Goal: Task Accomplishment & Management: Complete application form

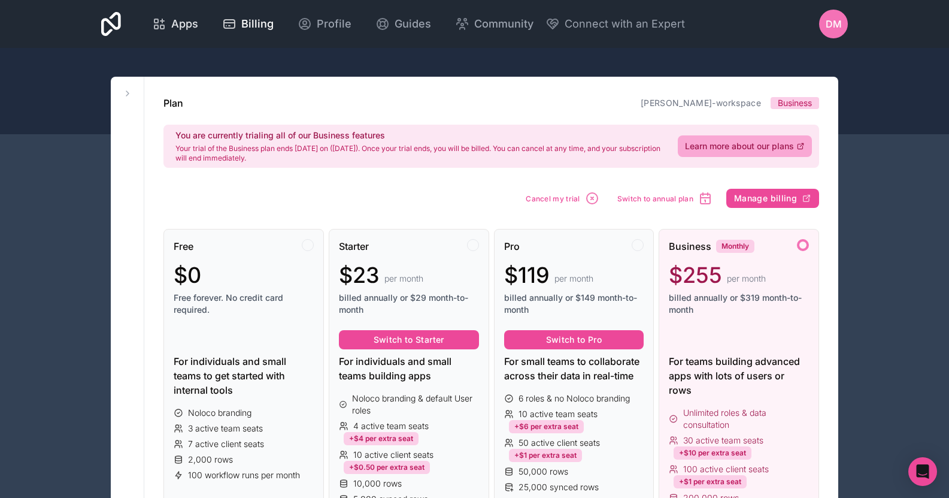
click at [183, 26] on span "Apps" at bounding box center [184, 24] width 27 height 17
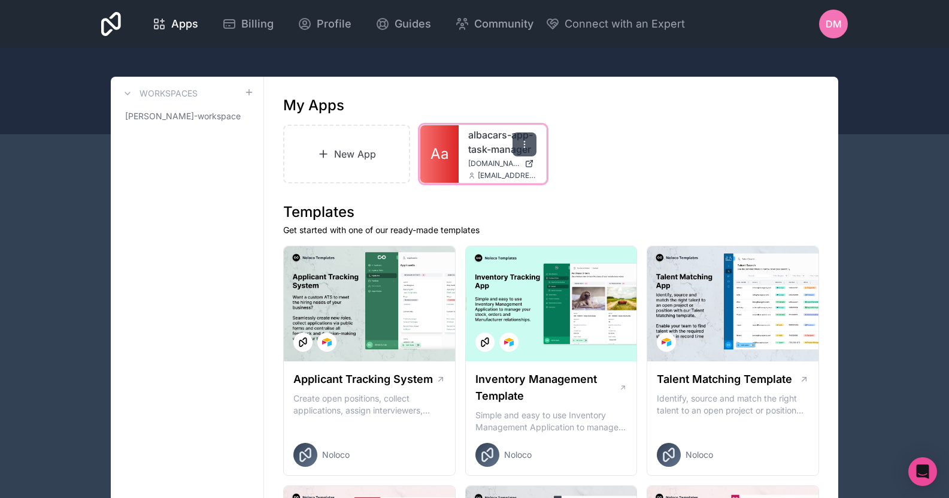
click at [529, 142] on icon at bounding box center [525, 144] width 10 height 10
click at [516, 141] on div at bounding box center [524, 144] width 24 height 24
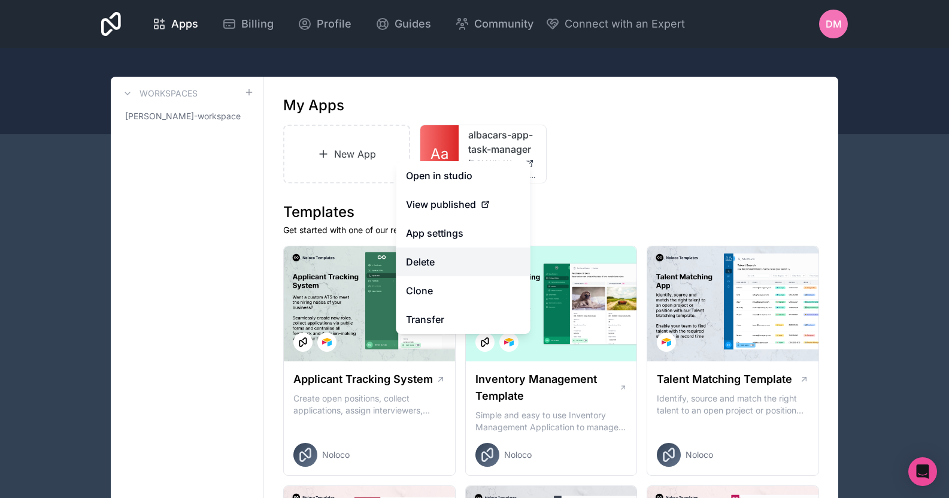
click at [468, 262] on button "Delete" at bounding box center [463, 261] width 134 height 29
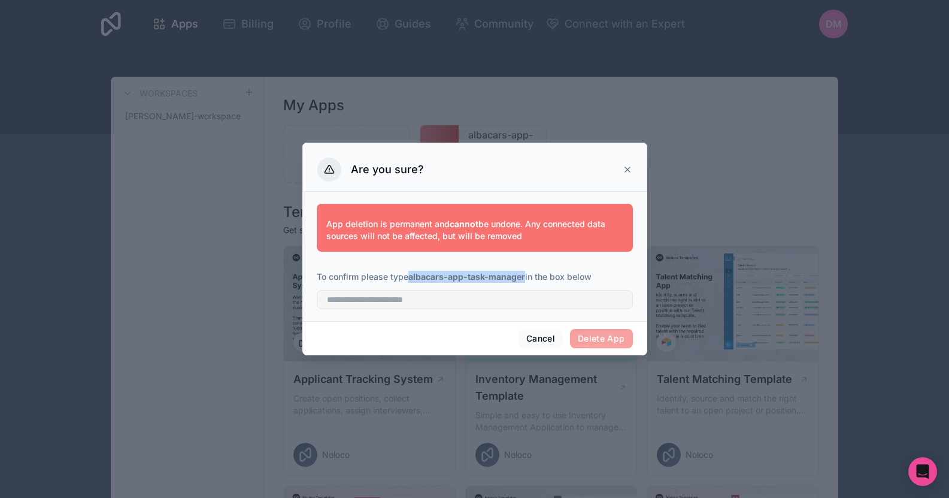
drag, startPoint x: 411, startPoint y: 275, endPoint x: 525, endPoint y: 280, distance: 114.5
click at [525, 280] on strong "albacars-app-task-manager" at bounding box center [466, 276] width 117 height 10
copy strong "albacars-app-task-manager"
click at [501, 307] on input "text" at bounding box center [475, 299] width 316 height 19
paste input "**********"
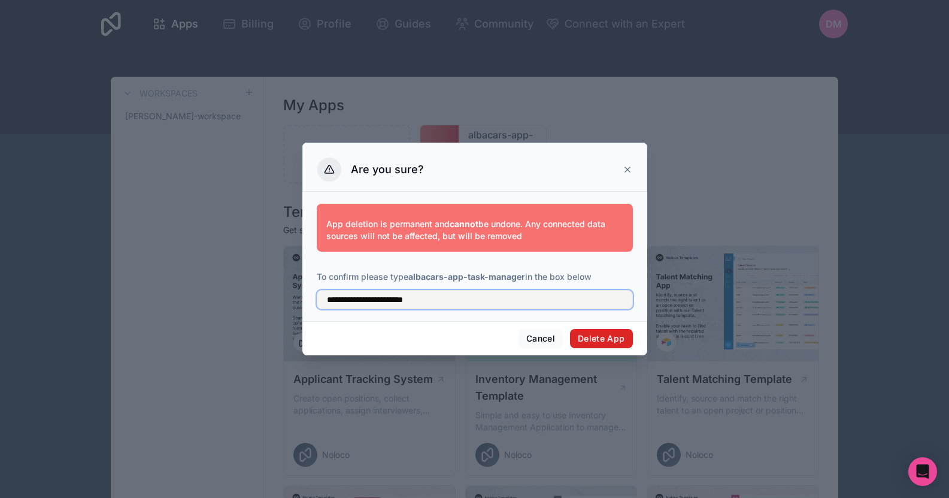
type input "**********"
click at [586, 339] on button "Delete App" at bounding box center [601, 338] width 63 height 19
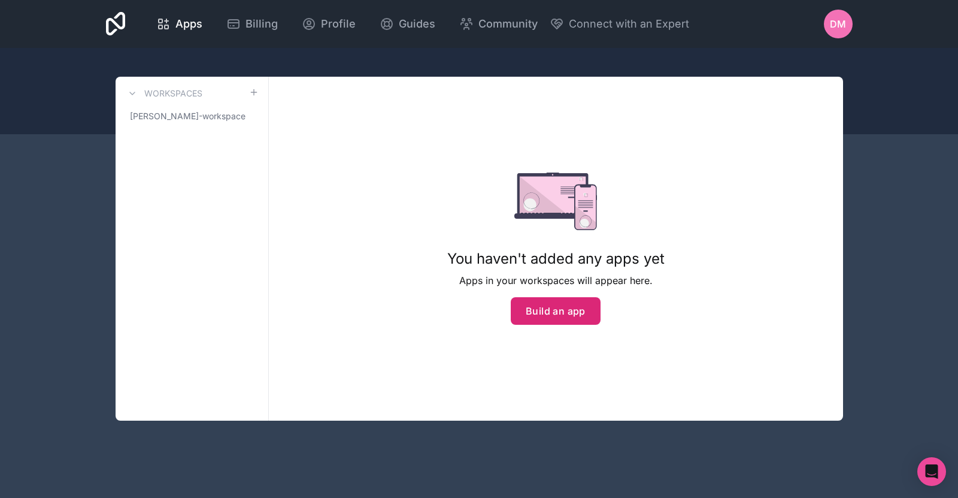
click at [556, 304] on button "Build an app" at bounding box center [556, 311] width 90 height 28
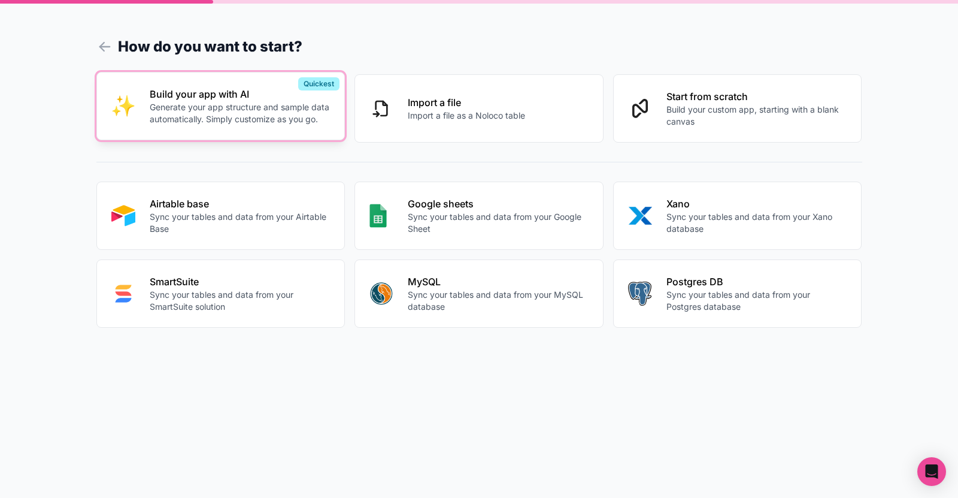
click at [247, 130] on button "Build your app with AI Generate your app structure and sample data automaticall…" at bounding box center [220, 106] width 249 height 68
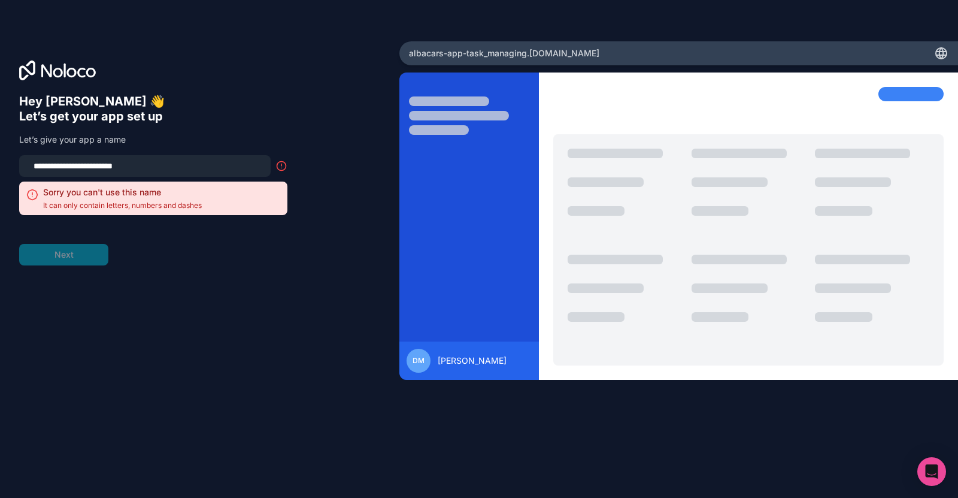
click at [174, 247] on form "**********" at bounding box center [153, 210] width 268 height 110
click at [197, 175] on div "**********" at bounding box center [144, 166] width 251 height 22
click at [197, 169] on input "**********" at bounding box center [144, 165] width 237 height 17
click at [222, 214] on div "Sorry you can't use this name It can only contain letters, numbers and dashes" at bounding box center [153, 198] width 268 height 34
click at [105, 168] on input "**********" at bounding box center [144, 165] width 237 height 17
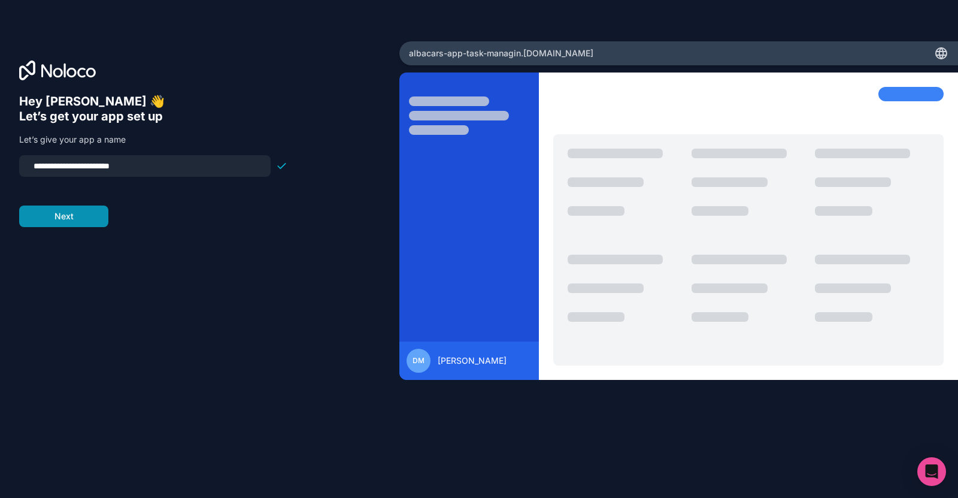
type input "**********"
click at [43, 217] on button "Next" at bounding box center [63, 216] width 89 height 22
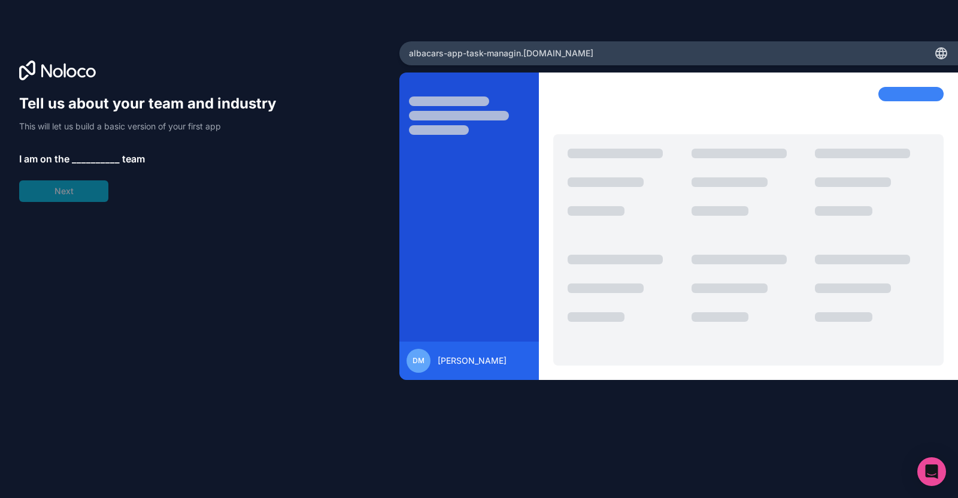
click at [81, 168] on div "Tell us about your team and industry This will let us build a basic version of …" at bounding box center [153, 148] width 268 height 108
click at [113, 160] on span "__________" at bounding box center [96, 158] width 48 height 14
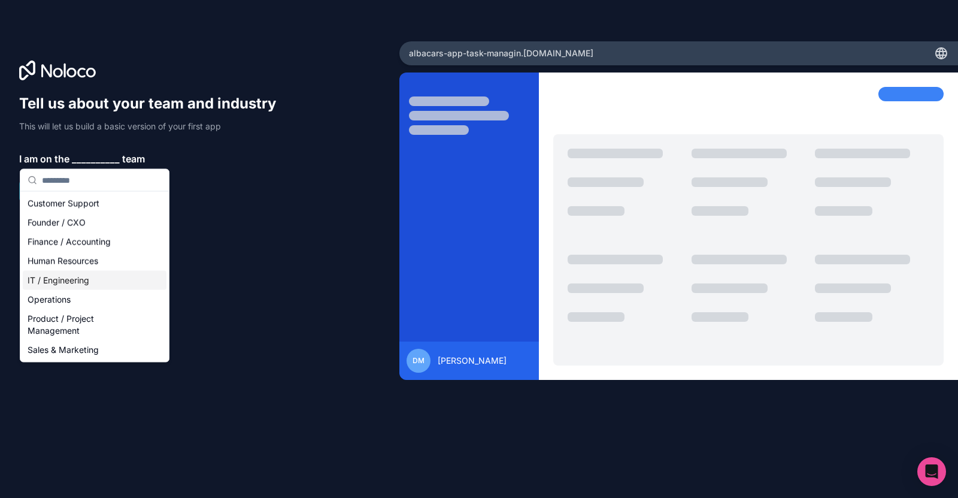
click at [106, 285] on div "IT / Engineering" at bounding box center [95, 280] width 144 height 19
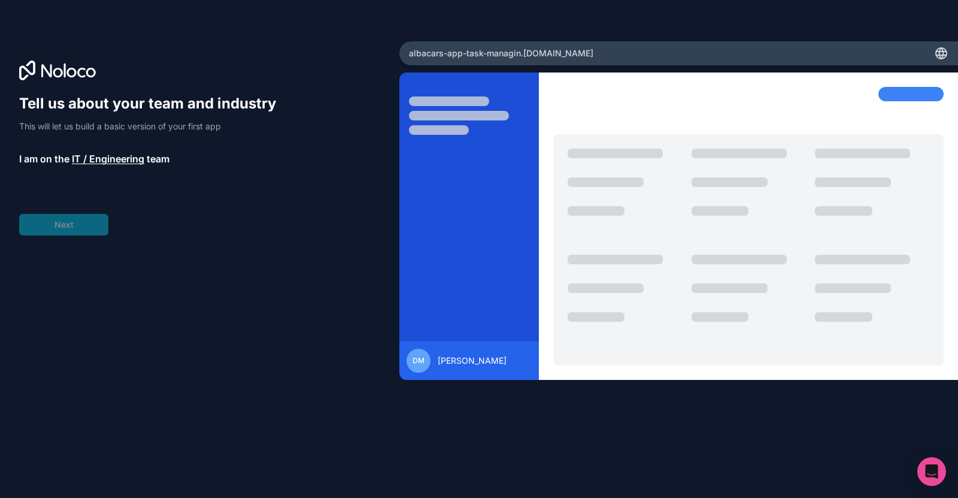
click at [68, 213] on div "Tell us about your team and industry This will let us build a basic version of …" at bounding box center [153, 164] width 268 height 141
click at [90, 200] on div "Tell us about your team and industry This will let us build a basic version of …" at bounding box center [153, 164] width 268 height 141
click at [98, 192] on span "__________" at bounding box center [100, 192] width 48 height 14
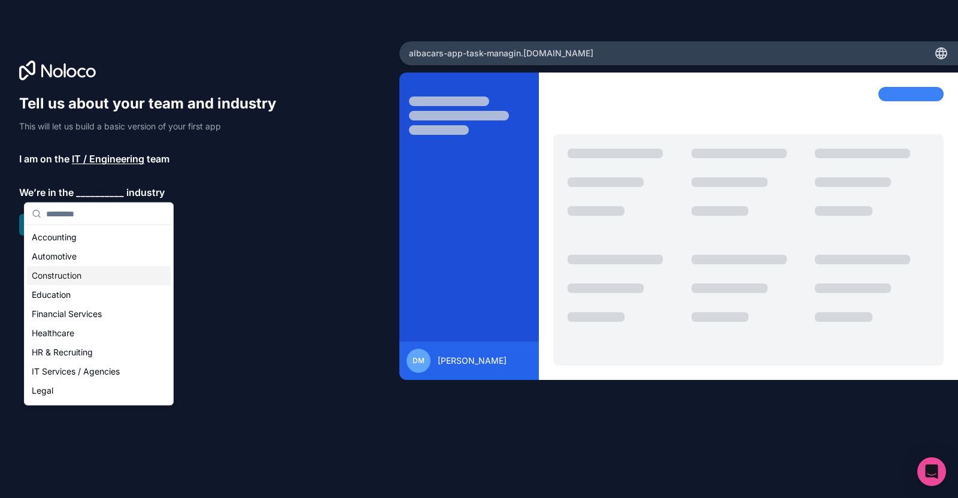
click at [95, 256] on div "Automotive" at bounding box center [99, 256] width 144 height 19
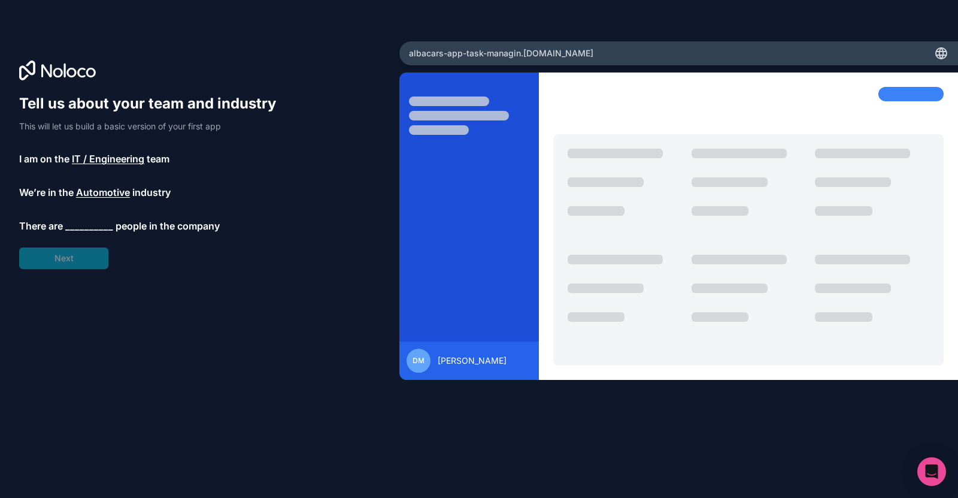
click at [96, 225] on span "__________" at bounding box center [89, 226] width 48 height 14
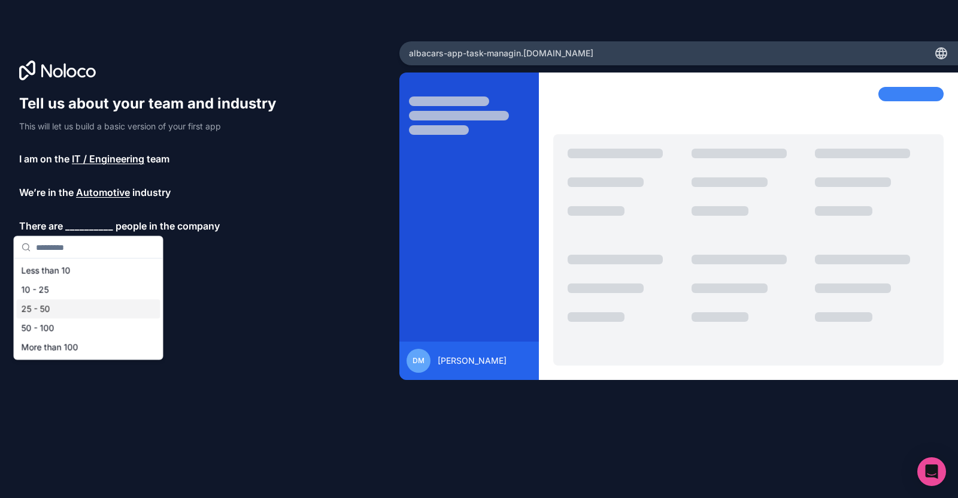
click at [95, 305] on div "25 - 50" at bounding box center [89, 308] width 144 height 19
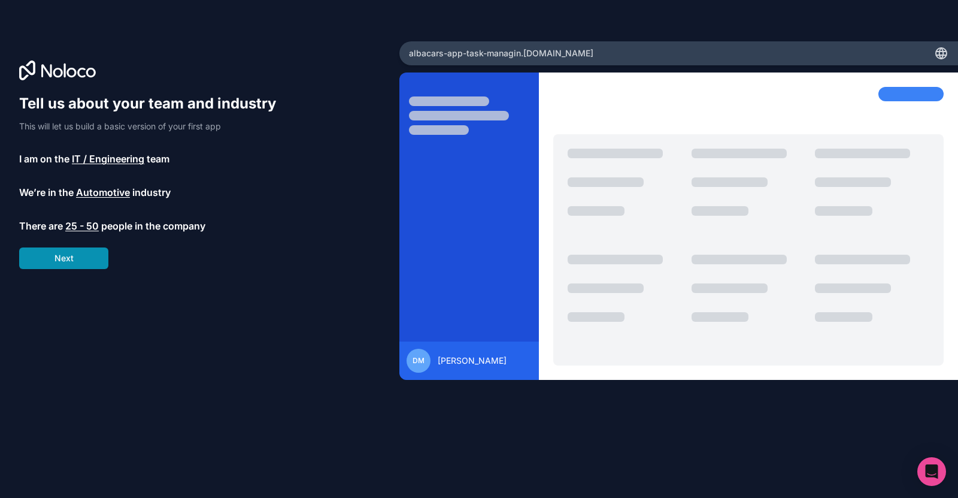
click at [85, 265] on button "Next" at bounding box center [63, 258] width 89 height 22
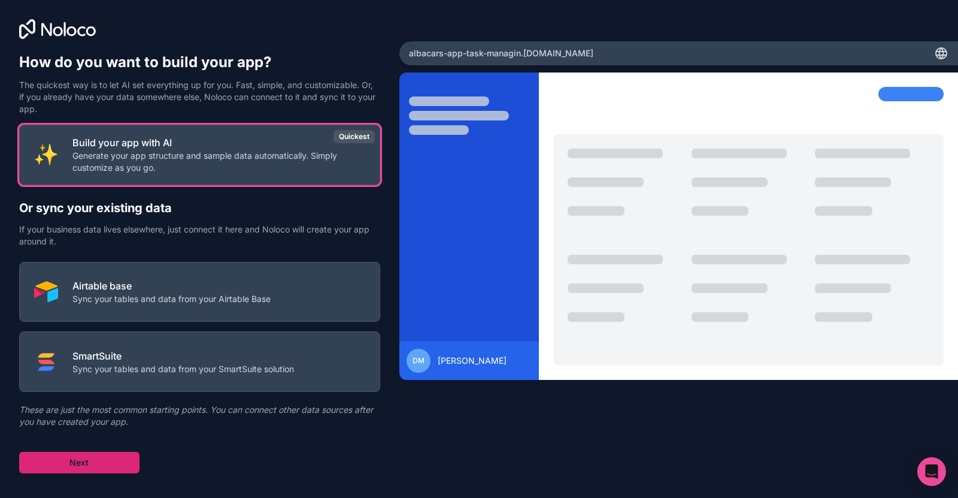
click at [98, 459] on button "Next" at bounding box center [79, 462] width 120 height 22
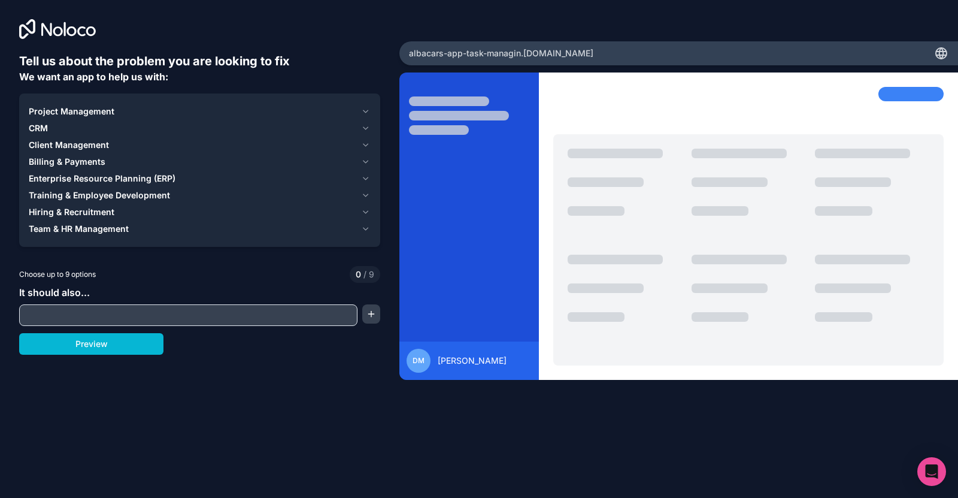
click at [122, 108] on div "Project Management" at bounding box center [192, 111] width 327 height 12
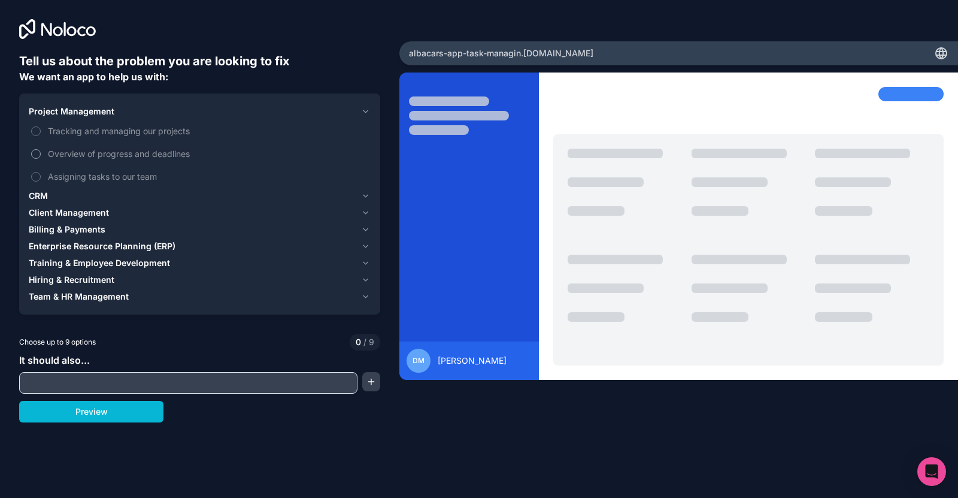
drag, startPoint x: 91, startPoint y: 129, endPoint x: 96, endPoint y: 150, distance: 22.2
click at [91, 132] on span "Tracking and managing our projects" at bounding box center [208, 131] width 320 height 13
click at [41, 132] on button "Tracking and managing our projects" at bounding box center [36, 131] width 10 height 10
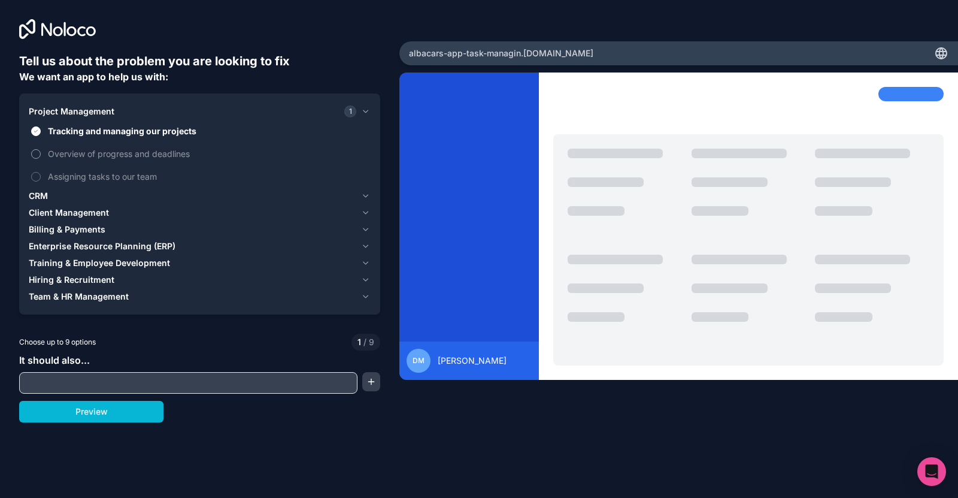
click at [98, 151] on span "Overview of progress and deadlines" at bounding box center [208, 153] width 320 height 13
click at [41, 151] on button "Overview of progress and deadlines" at bounding box center [36, 154] width 10 height 10
click at [96, 182] on span "Assigning tasks to our team" at bounding box center [208, 176] width 320 height 13
click at [41, 181] on button "Assigning tasks to our team" at bounding box center [36, 177] width 10 height 10
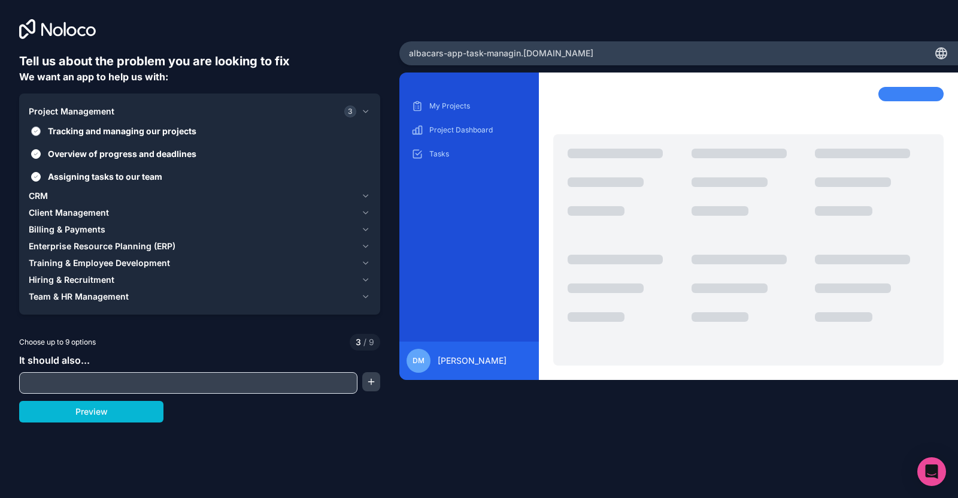
click at [126, 131] on span "Tracking and managing our projects" at bounding box center [208, 131] width 320 height 13
click at [41, 131] on button "Tracking and managing our projects" at bounding box center [36, 131] width 10 height 10
click at [123, 153] on span "Overview of progress and deadlines" at bounding box center [208, 153] width 320 height 13
click at [41, 153] on button "Overview of progress and deadlines" at bounding box center [36, 154] width 10 height 10
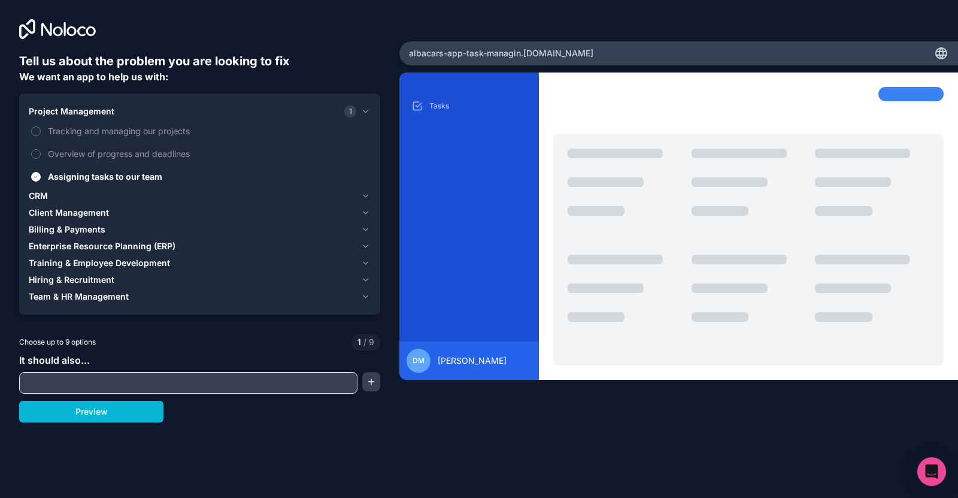
click at [106, 194] on div "CRM" at bounding box center [192, 196] width 327 height 12
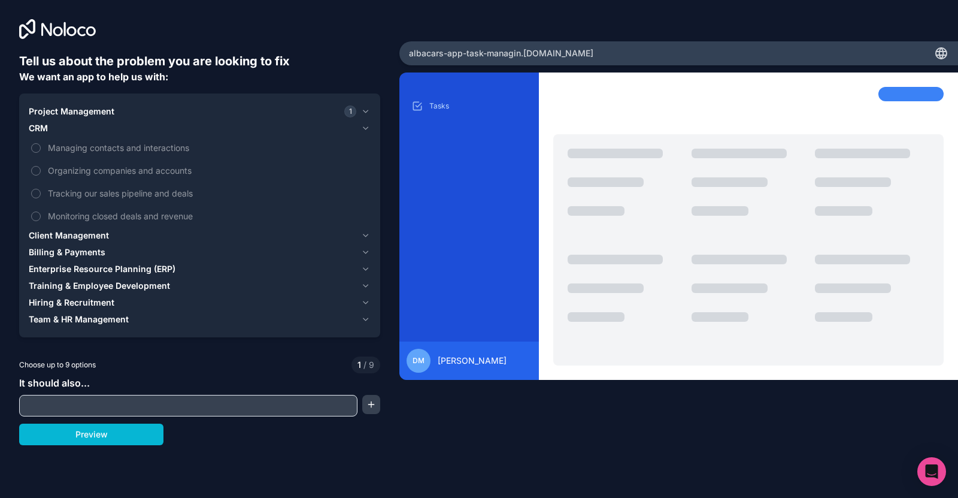
click at [113, 320] on span "Team & HR Management" at bounding box center [79, 319] width 100 height 12
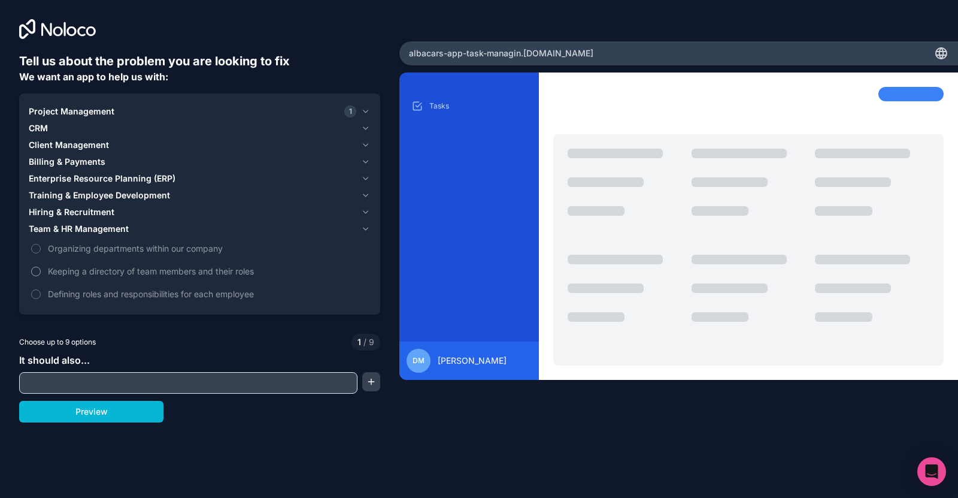
click at [116, 272] on span "Keeping a directory of team members and their roles" at bounding box center [208, 271] width 320 height 13
click at [41, 272] on button "Keeping a directory of team members and their roles" at bounding box center [36, 271] width 10 height 10
click at [87, 205] on button "Hiring & Recruitment" at bounding box center [200, 212] width 342 height 17
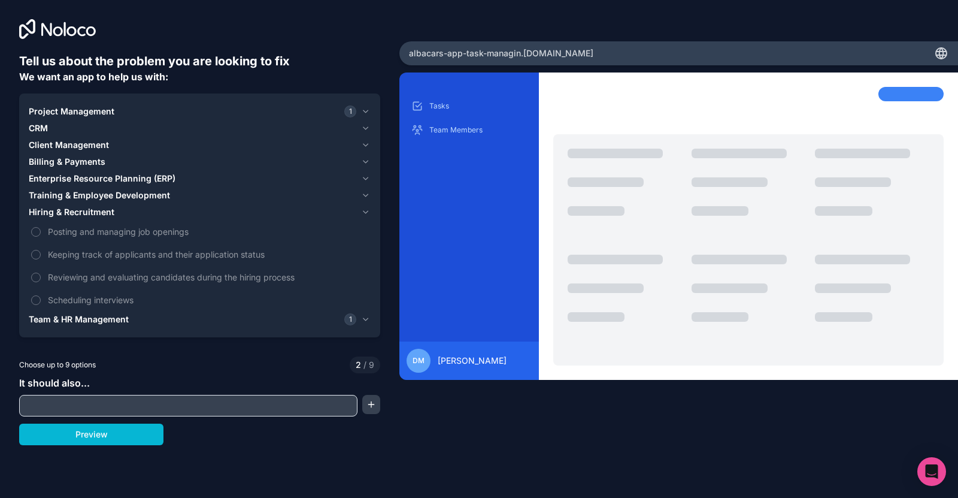
click at [111, 204] on button "Hiring & Recruitment" at bounding box center [200, 212] width 342 height 17
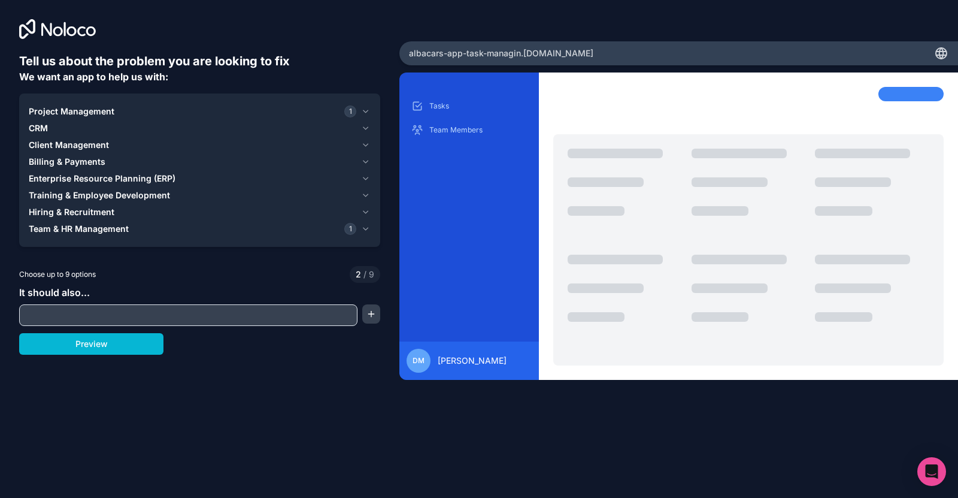
click at [111, 195] on span "Training & Employee Development" at bounding box center [99, 195] width 141 height 12
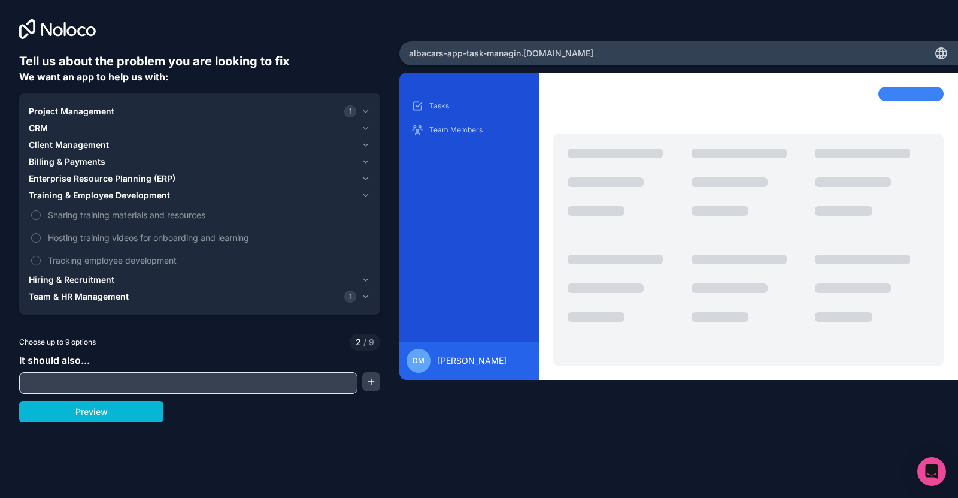
click at [124, 178] on span "Enterprise Resource Planning (ERP)" at bounding box center [102, 178] width 147 height 12
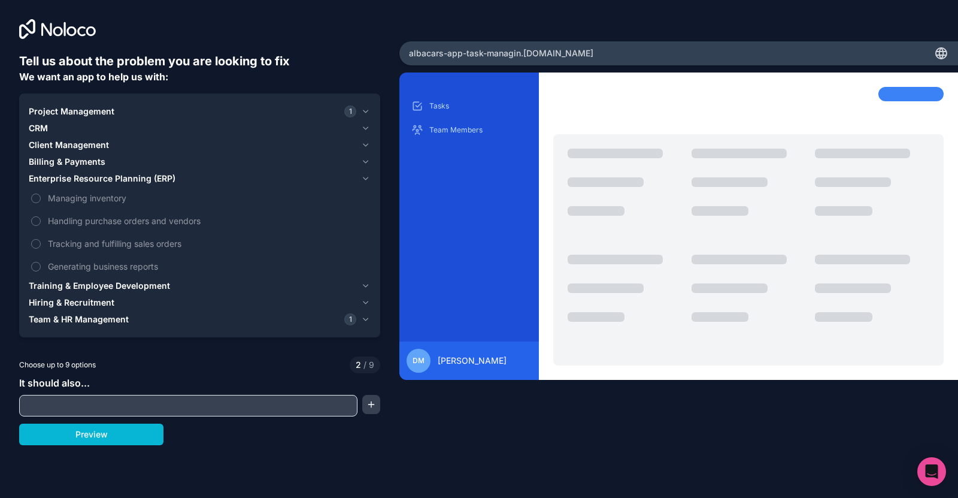
click at [116, 179] on span "Enterprise Resource Planning (ERP)" at bounding box center [102, 178] width 147 height 12
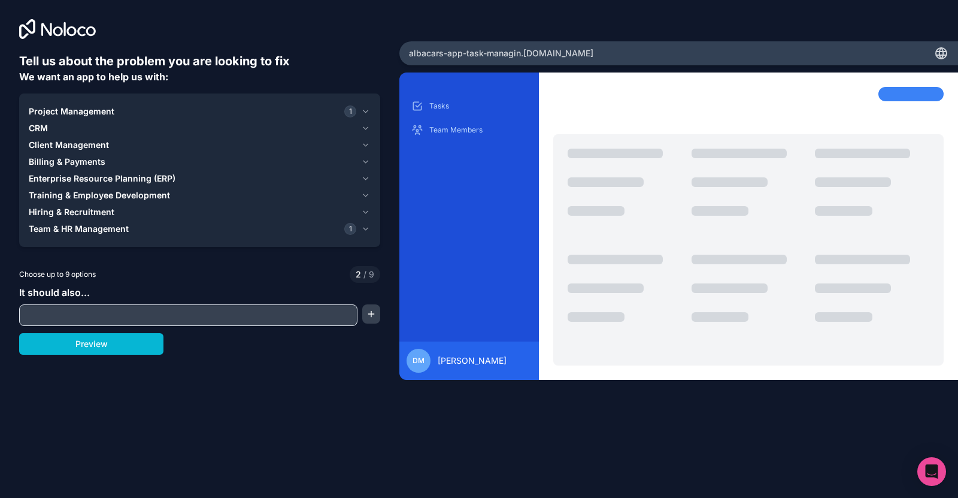
click at [114, 160] on div "Billing & Payments" at bounding box center [192, 162] width 327 height 12
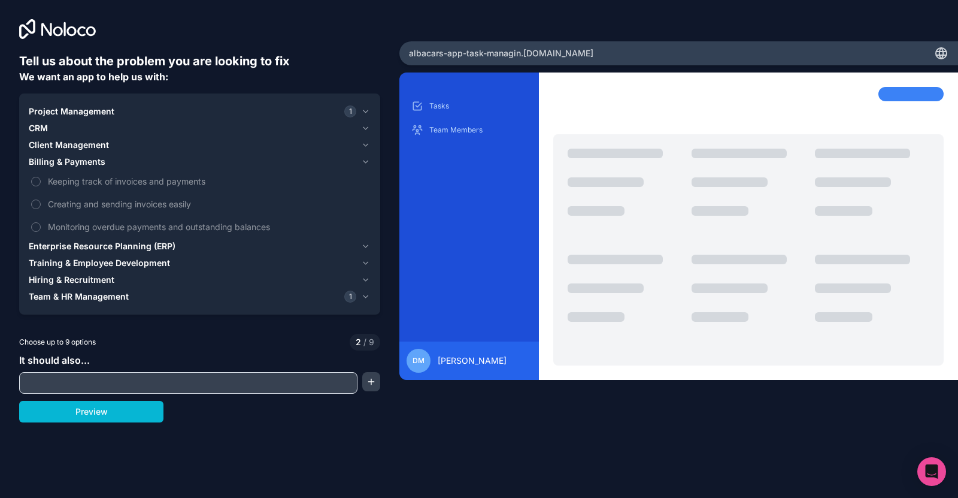
click at [101, 138] on button "Client Management" at bounding box center [200, 145] width 342 height 17
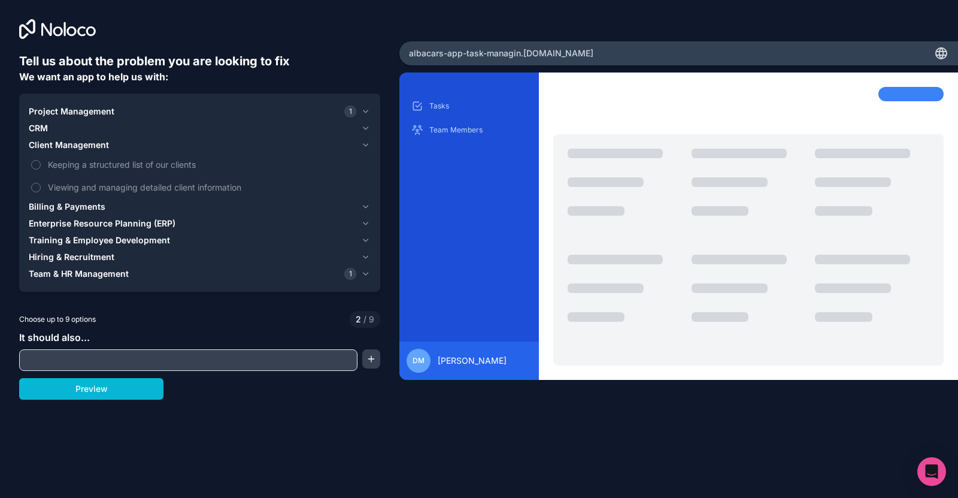
click at [92, 266] on button "Team & HR Management 1" at bounding box center [200, 273] width 342 height 17
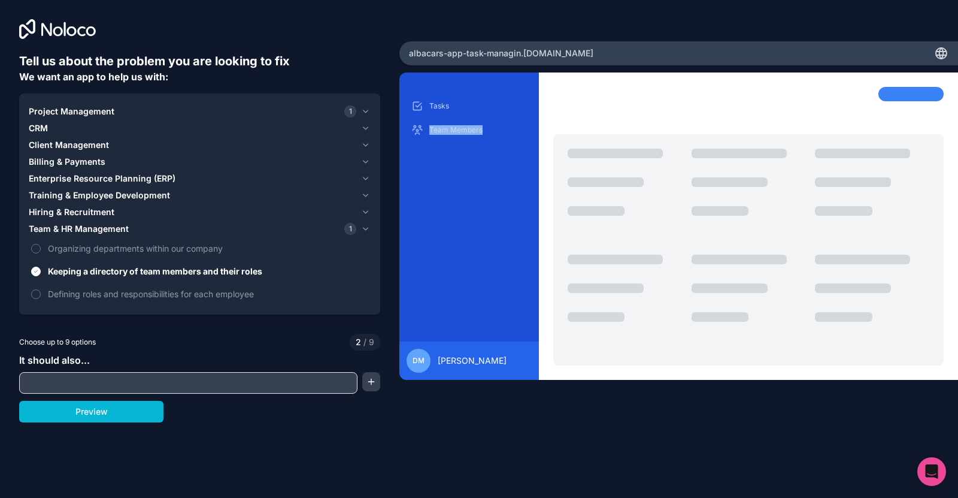
drag, startPoint x: 493, startPoint y: 103, endPoint x: 495, endPoint y: 142, distance: 39.6
click at [495, 142] on div "Tasks Team Members" at bounding box center [469, 213] width 120 height 235
click at [472, 187] on div "Tasks Team Members" at bounding box center [469, 213] width 120 height 235
drag, startPoint x: 460, startPoint y: 131, endPoint x: 461, endPoint y: 103, distance: 28.2
click at [461, 103] on div "Tasks Team Members" at bounding box center [469, 117] width 120 height 43
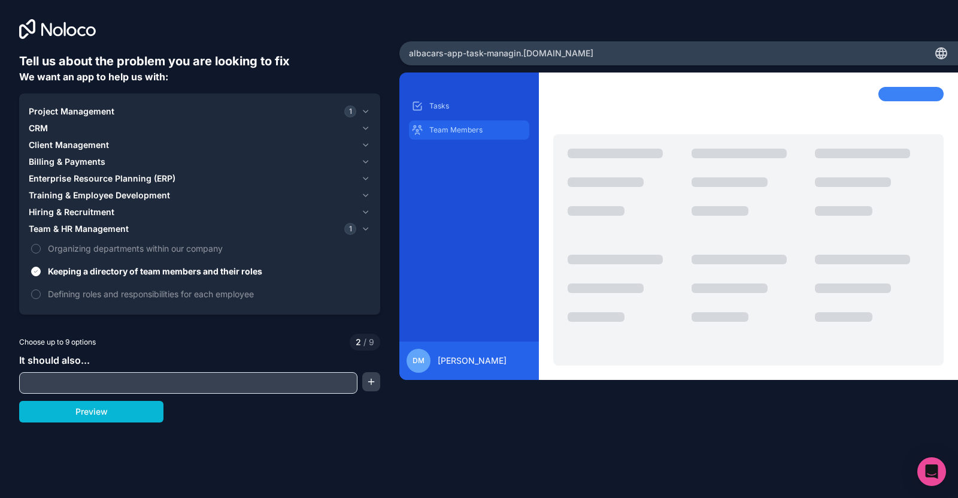
click at [474, 130] on p "Team Members" at bounding box center [478, 130] width 98 height 10
click at [470, 172] on div "Tasks Team Members" at bounding box center [469, 213] width 120 height 235
click at [151, 274] on span "Keeping a directory of team members and their roles" at bounding box center [208, 271] width 320 height 13
click at [41, 274] on button "Keeping a directory of team members and their roles" at bounding box center [36, 271] width 10 height 10
click at [114, 119] on button "Project Management 1" at bounding box center [200, 111] width 342 height 17
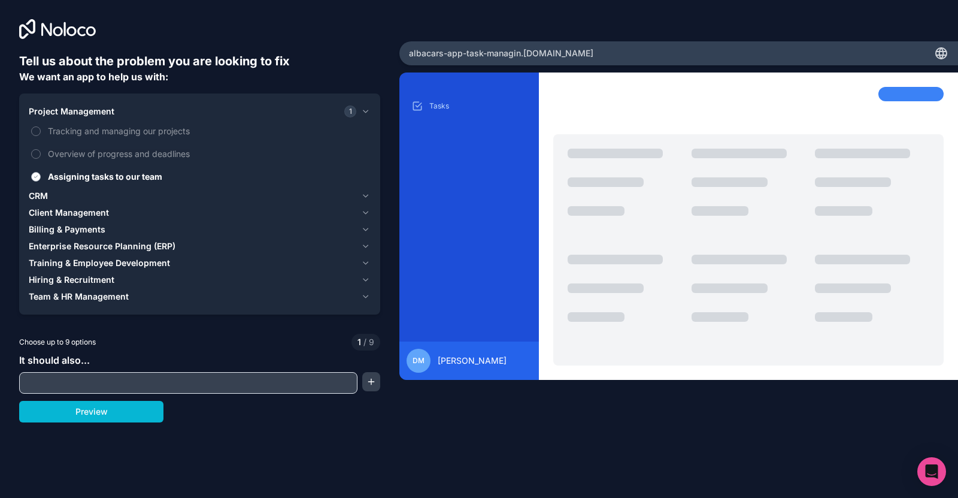
click at [102, 178] on span "Assigning tasks to our team" at bounding box center [208, 176] width 320 height 13
click at [41, 178] on button "Assigning tasks to our team" at bounding box center [36, 177] width 10 height 10
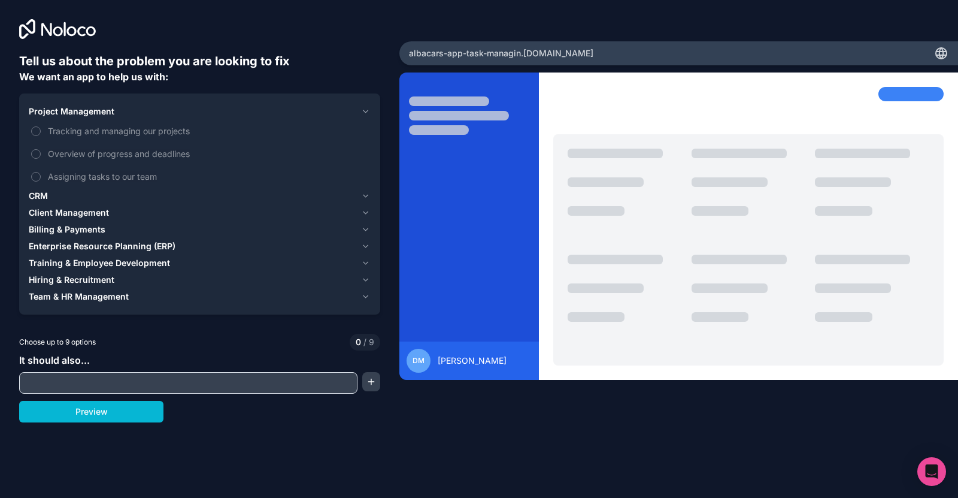
click at [94, 292] on span "Team & HR Management" at bounding box center [79, 296] width 100 height 12
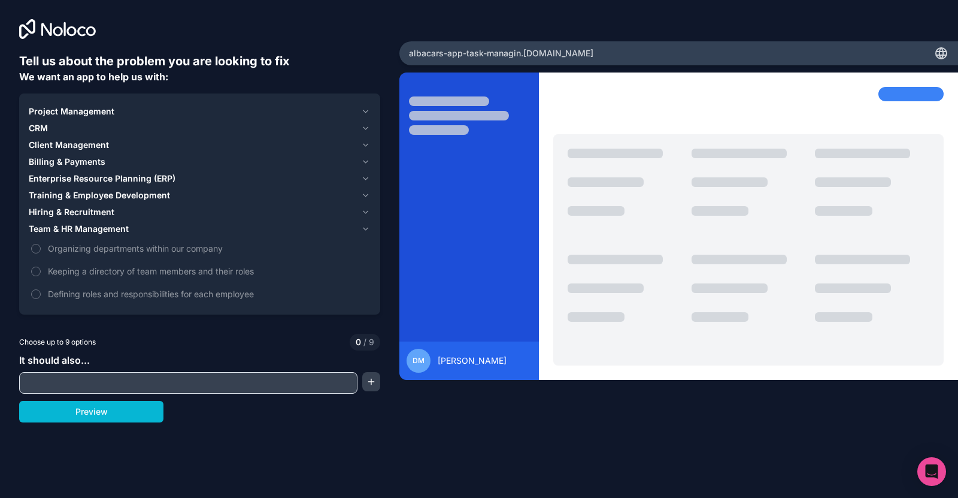
drag, startPoint x: 94, startPoint y: 108, endPoint x: 92, endPoint y: 118, distance: 10.5
click at [93, 108] on span "Project Management" at bounding box center [72, 111] width 86 height 12
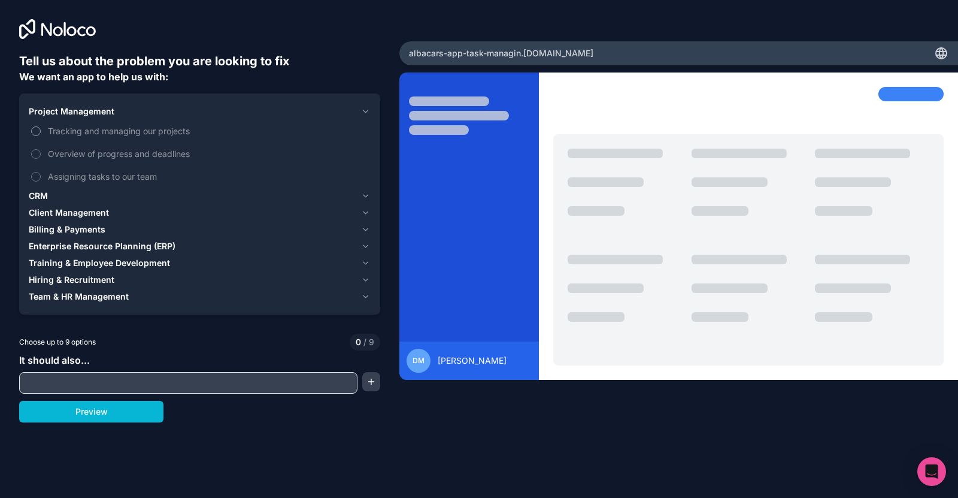
click at [101, 129] on span "Tracking and managing our projects" at bounding box center [208, 131] width 320 height 13
click at [41, 129] on button "Tracking and managing our projects" at bounding box center [36, 131] width 10 height 10
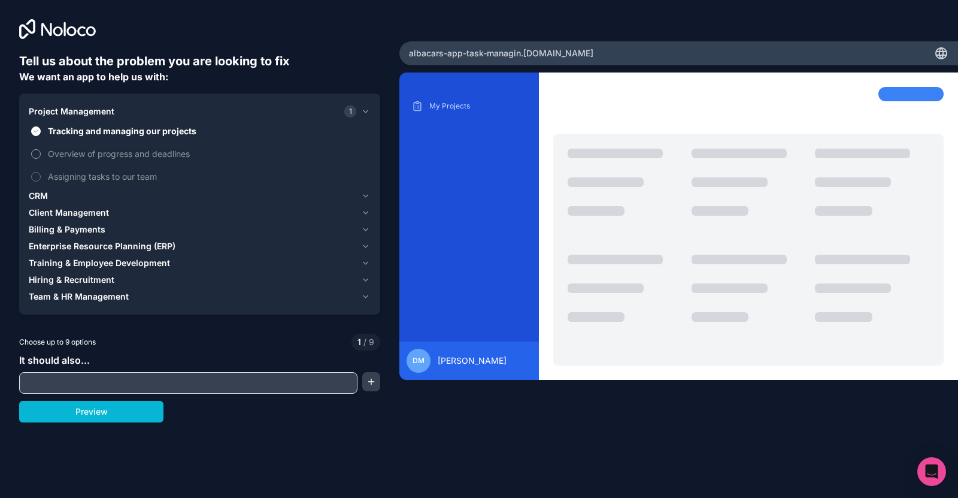
click at [153, 157] on span "Overview of progress and deadlines" at bounding box center [208, 153] width 320 height 13
click at [41, 157] on button "Overview of progress and deadlines" at bounding box center [36, 154] width 10 height 10
click at [135, 177] on span "Assigning tasks to our team" at bounding box center [208, 176] width 320 height 13
click at [41, 177] on button "Assigning tasks to our team" at bounding box center [36, 177] width 10 height 10
click at [145, 148] on span "Overview of progress and deadlines" at bounding box center [208, 153] width 320 height 13
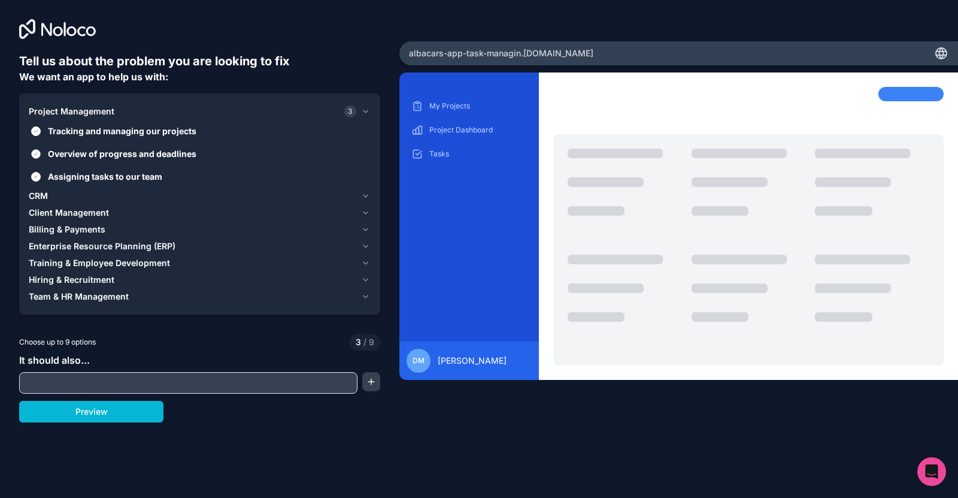
click at [41, 149] on button "Overview of progress and deadlines" at bounding box center [36, 154] width 10 height 10
click at [149, 125] on span "Tracking and managing our projects" at bounding box center [208, 131] width 320 height 13
click at [41, 126] on button "Tracking and managing our projects" at bounding box center [36, 131] width 10 height 10
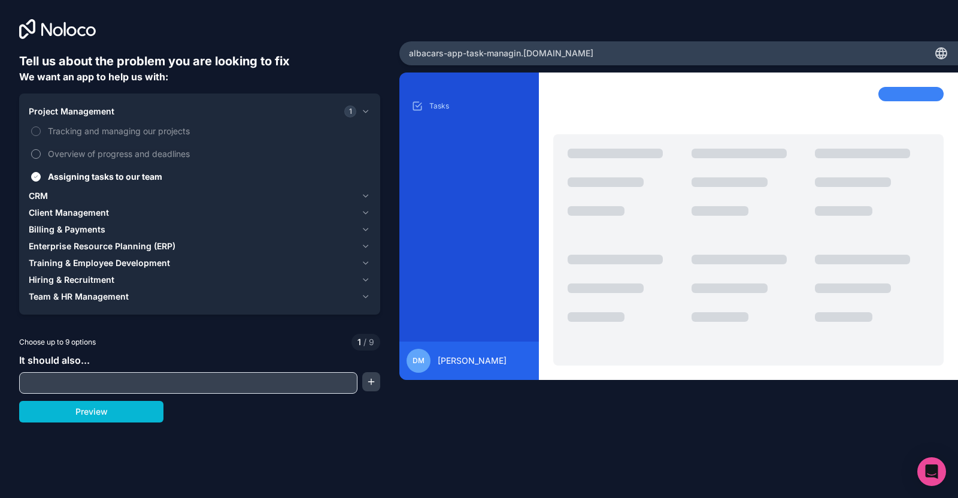
click at [139, 153] on span "Overview of progress and deadlines" at bounding box center [208, 153] width 320 height 13
click at [41, 153] on button "Overview of progress and deadlines" at bounding box center [36, 154] width 10 height 10
drag, startPoint x: 169, startPoint y: 152, endPoint x: 164, endPoint y: 158, distance: 8.1
click at [169, 152] on span "Overview of progress and deadlines" at bounding box center [208, 153] width 320 height 13
click at [41, 152] on button "Overview of progress and deadlines" at bounding box center [36, 154] width 10 height 10
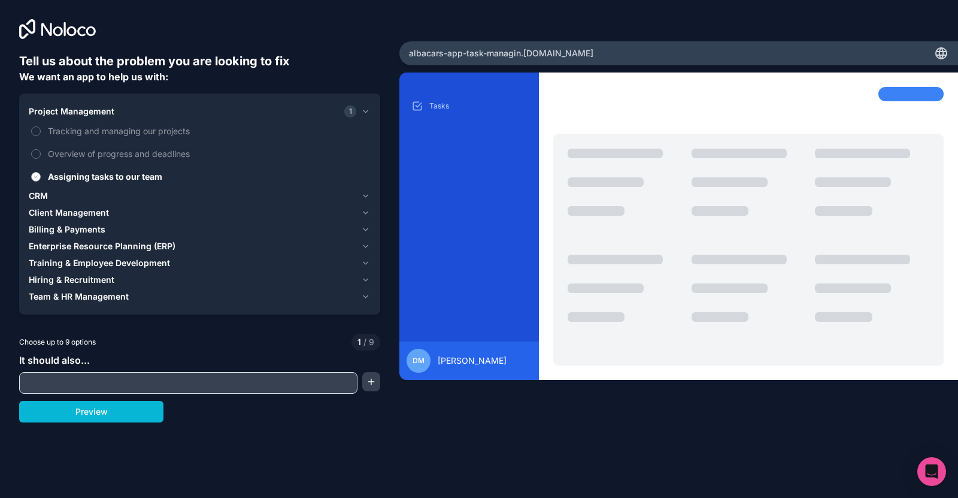
click at [141, 171] on span "Assigning tasks to our team" at bounding box center [208, 176] width 320 height 13
click at [41, 172] on button "Assigning tasks to our team" at bounding box center [36, 177] width 10 height 10
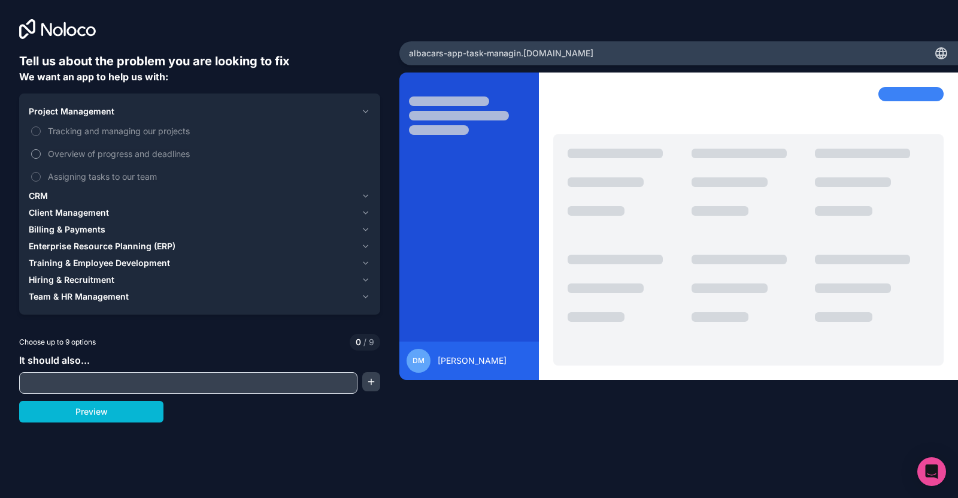
click at [146, 151] on span "Overview of progress and deadlines" at bounding box center [208, 153] width 320 height 13
click at [41, 151] on button "Overview of progress and deadlines" at bounding box center [36, 154] width 10 height 10
click at [131, 176] on span "Assigning tasks to our team" at bounding box center [208, 176] width 320 height 13
click at [41, 176] on button "Assigning tasks to our team" at bounding box center [36, 177] width 10 height 10
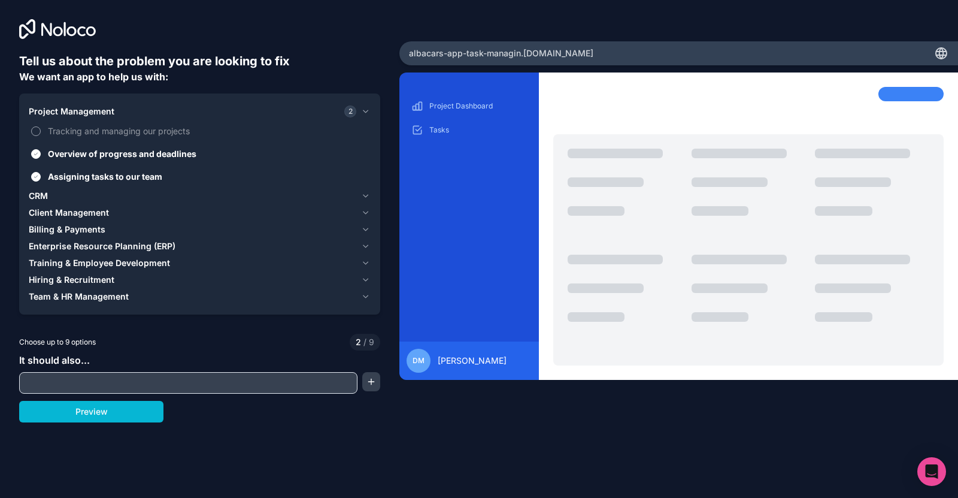
click at [144, 133] on span "Tracking and managing our projects" at bounding box center [208, 131] width 320 height 13
click at [41, 133] on button "Tracking and managing our projects" at bounding box center [36, 131] width 10 height 10
click at [105, 298] on span "Team & HR Management" at bounding box center [79, 296] width 100 height 12
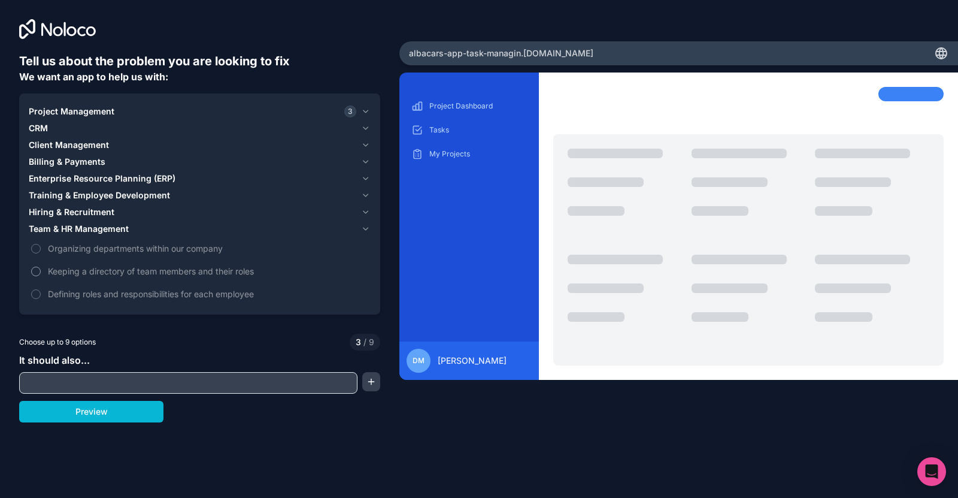
click at [116, 271] on span "Keeping a directory of team members and their roles" at bounding box center [208, 271] width 320 height 13
click at [41, 271] on button "Keeping a directory of team members and their roles" at bounding box center [36, 271] width 10 height 10
click at [87, 211] on span "Hiring & Recruitment" at bounding box center [72, 212] width 86 height 12
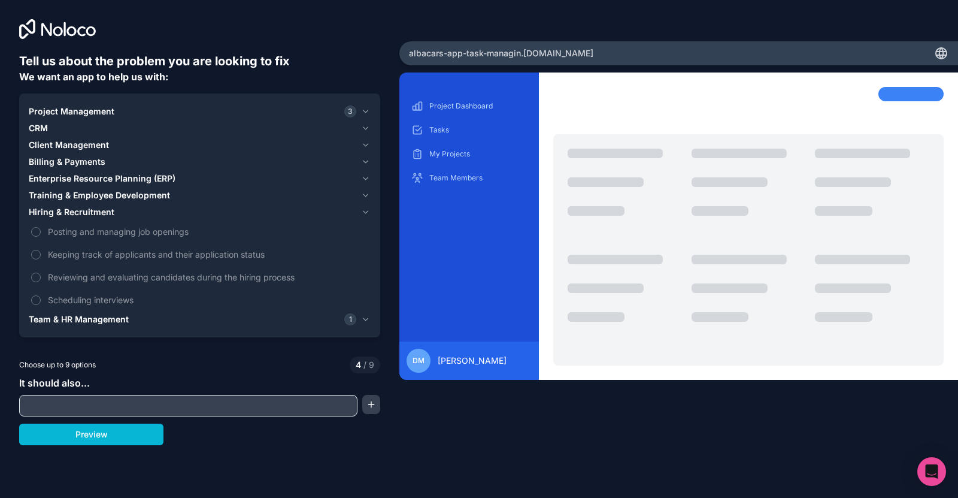
click at [92, 197] on span "Training & Employee Development" at bounding box center [99, 195] width 141 height 12
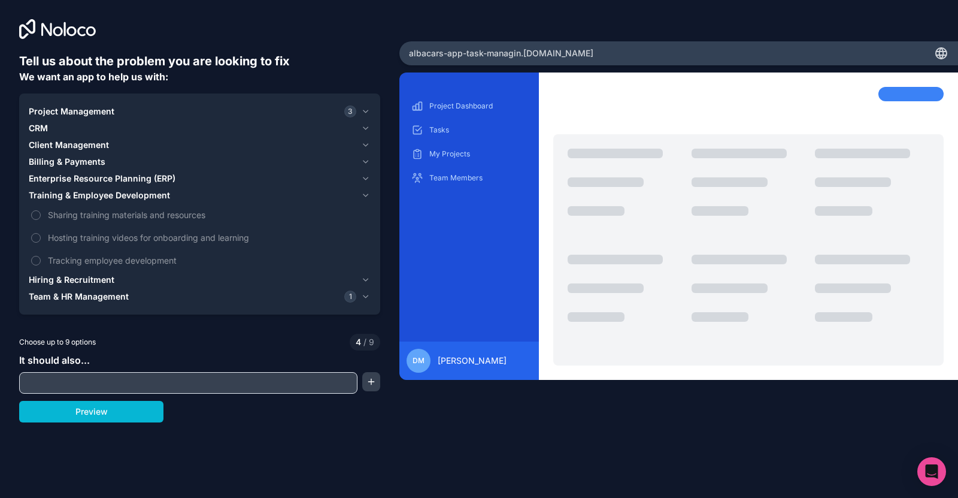
click at [122, 181] on span "Enterprise Resource Planning (ERP)" at bounding box center [102, 178] width 147 height 12
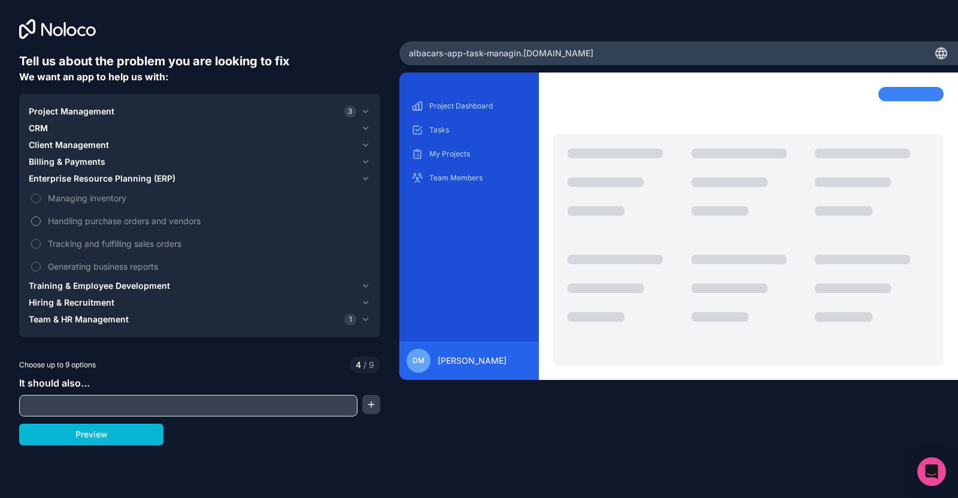
click at [105, 223] on span "Handling purchase orders and vendors" at bounding box center [208, 220] width 320 height 13
click at [41, 223] on button "Handling purchase orders and vendors" at bounding box center [36, 221] width 10 height 10
click at [104, 223] on span "Handling purchase orders and vendors" at bounding box center [208, 220] width 320 height 13
click at [41, 223] on button "Handling purchase orders and vendors" at bounding box center [36, 221] width 10 height 10
click at [99, 251] on label "Tracking and fulfilling sales orders" at bounding box center [200, 243] width 342 height 22
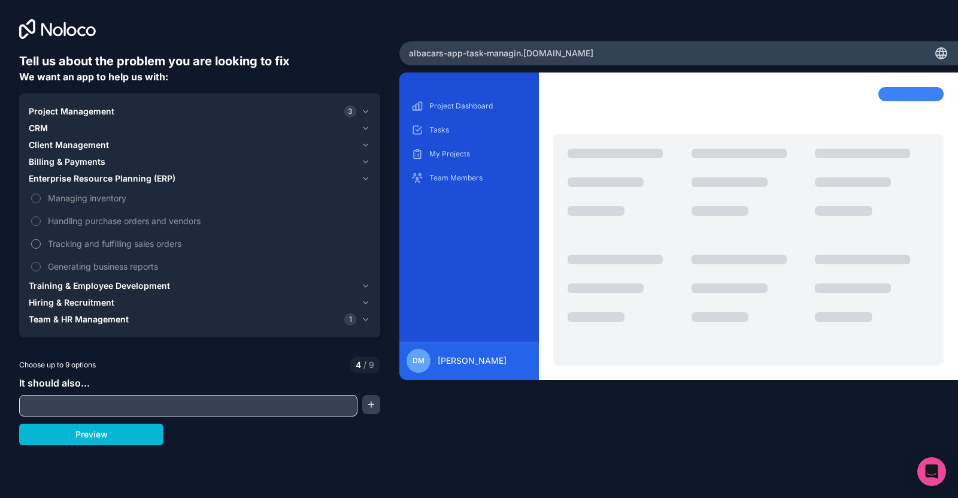
click at [41, 248] on button "Tracking and fulfilling sales orders" at bounding box center [36, 244] width 10 height 10
click at [101, 250] on label "Tracking and fulfilling sales orders" at bounding box center [200, 243] width 342 height 22
click at [41, 248] on button "Tracking and fulfilling sales orders" at bounding box center [36, 244] width 10 height 10
click at [111, 233] on label "Tracking and fulfilling sales orders" at bounding box center [200, 243] width 342 height 22
click at [41, 239] on button "Tracking and fulfilling sales orders" at bounding box center [36, 244] width 10 height 10
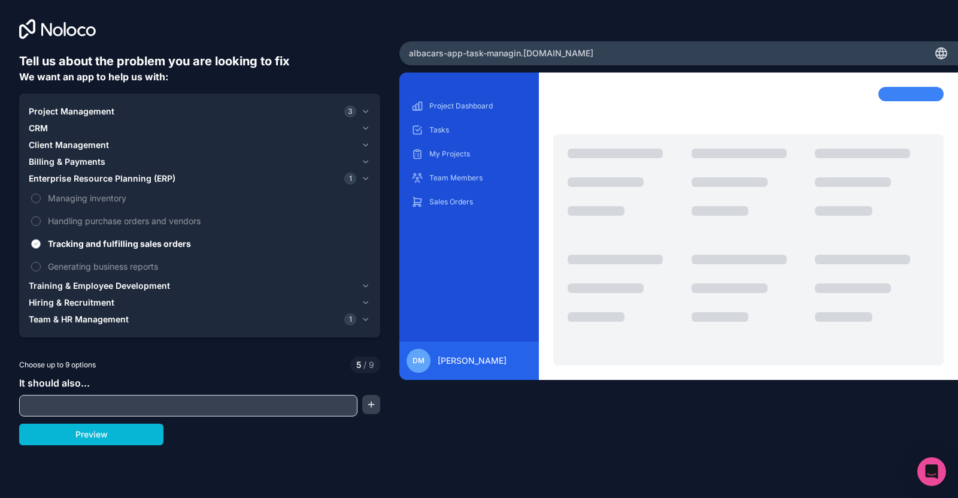
click at [105, 244] on span "Tracking and fulfilling sales orders" at bounding box center [208, 243] width 320 height 13
click at [41, 244] on button "Tracking and fulfilling sales orders" at bounding box center [36, 244] width 10 height 10
click at [107, 222] on span "Handling purchase orders and vendors" at bounding box center [208, 220] width 320 height 13
click at [41, 222] on button "Handling purchase orders and vendors" at bounding box center [36, 221] width 10 height 10
click at [105, 226] on span "Handling purchase orders and vendors" at bounding box center [208, 220] width 320 height 13
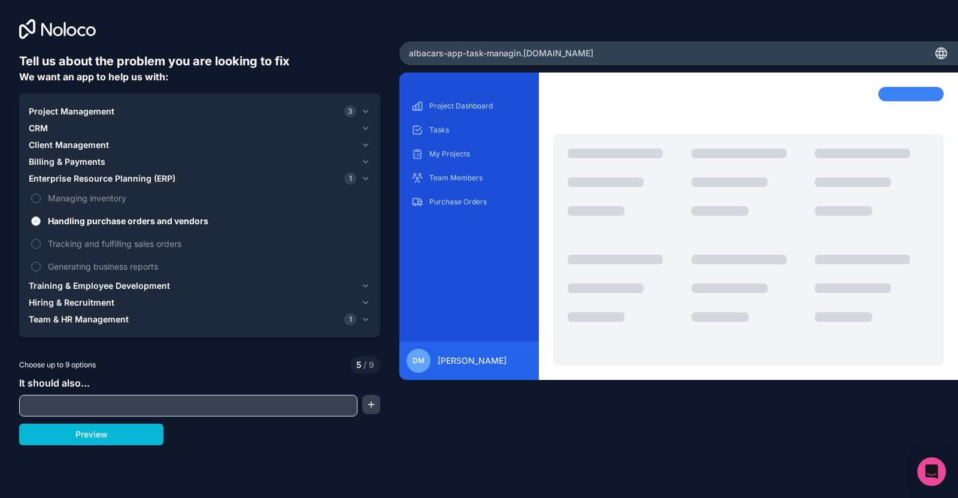
click at [41, 226] on button "Handling purchase orders and vendors" at bounding box center [36, 221] width 10 height 10
click at [90, 160] on span "Billing & Payments" at bounding box center [67, 162] width 77 height 12
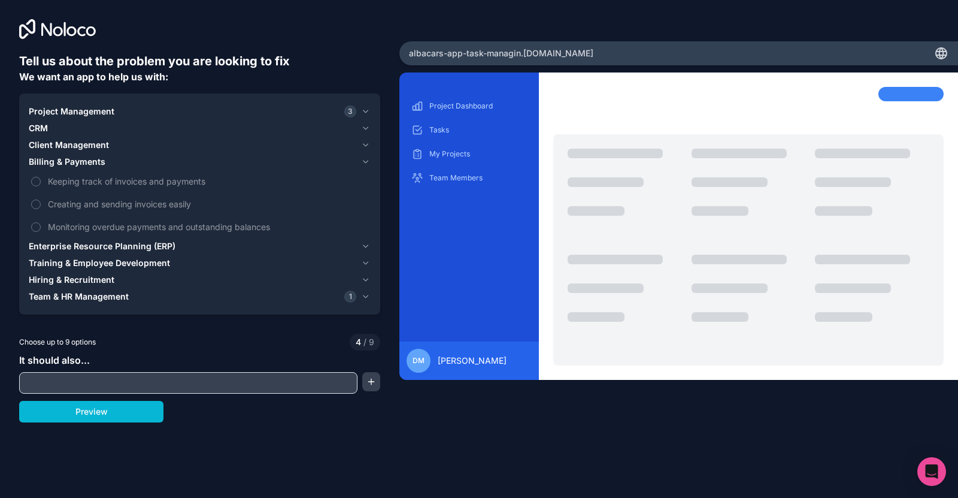
click at [109, 147] on div "Client Management" at bounding box center [192, 145] width 327 height 12
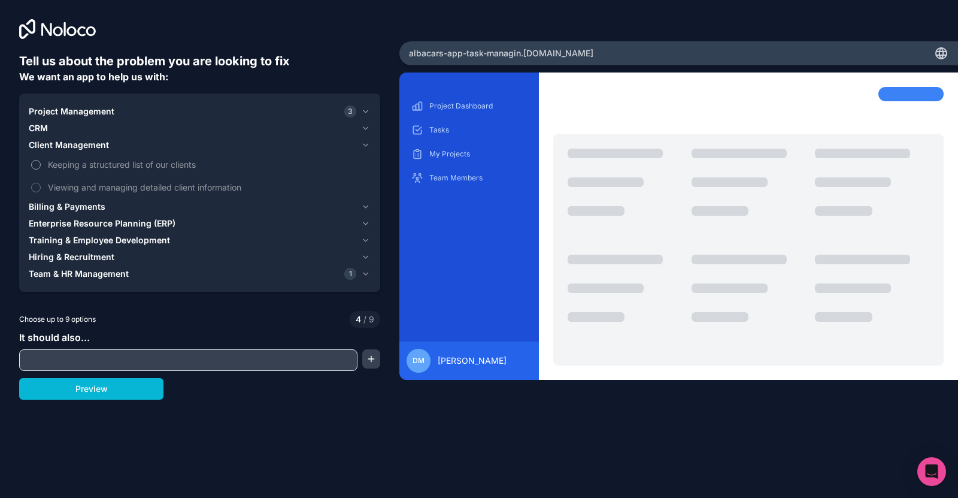
click at [99, 170] on span "Keeping a structured list of our clients" at bounding box center [208, 164] width 320 height 13
click at [41, 169] on button "Keeping a structured list of our clients" at bounding box center [36, 165] width 10 height 10
click at [96, 188] on span "Viewing and managing detailed client information" at bounding box center [208, 187] width 320 height 13
click at [41, 188] on button "Viewing and managing detailed client information" at bounding box center [36, 188] width 10 height 10
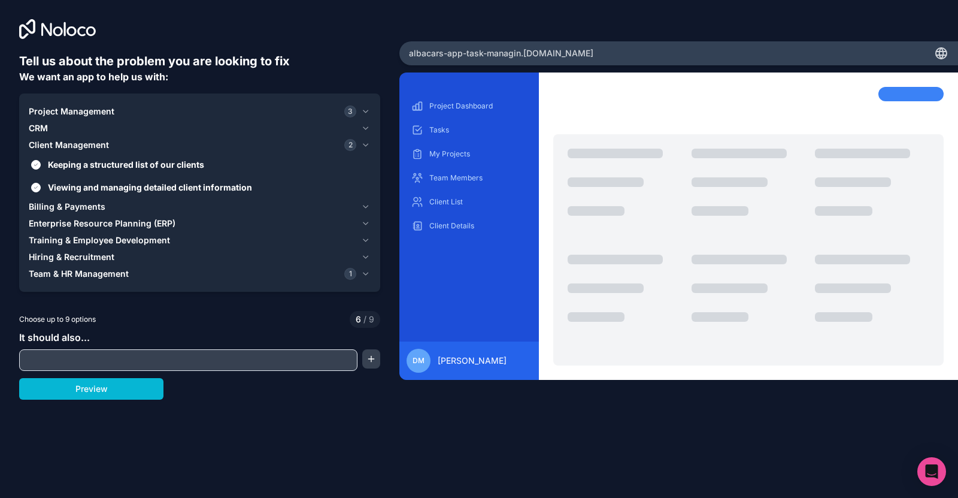
click at [75, 129] on div "CRM" at bounding box center [192, 128] width 327 height 12
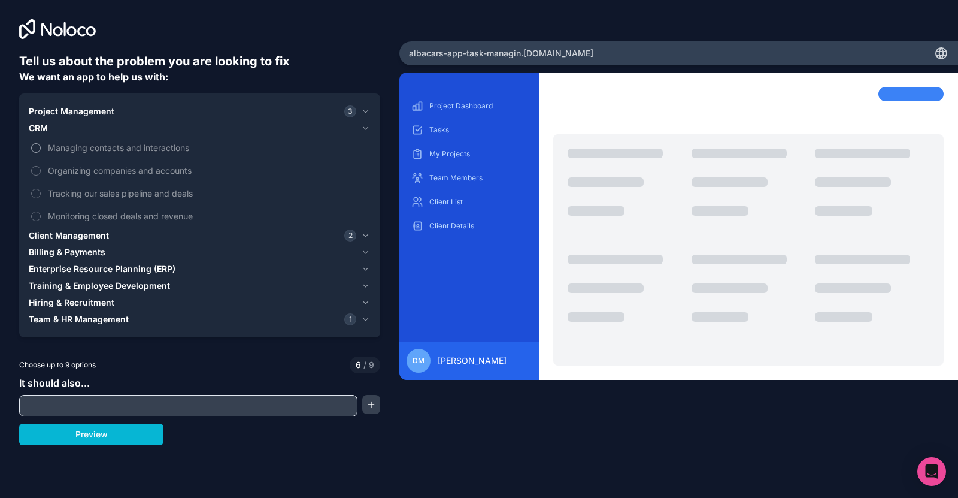
click at [84, 154] on label "Managing contacts and interactions" at bounding box center [200, 148] width 342 height 22
click at [41, 153] on button "Managing contacts and interactions" at bounding box center [36, 148] width 10 height 10
click at [90, 190] on span "Tracking our sales pipeline and deals" at bounding box center [208, 193] width 320 height 13
click at [41, 190] on button "Tracking our sales pipeline and deals" at bounding box center [36, 194] width 10 height 10
click at [88, 169] on span "Organizing companies and accounts" at bounding box center [208, 170] width 320 height 13
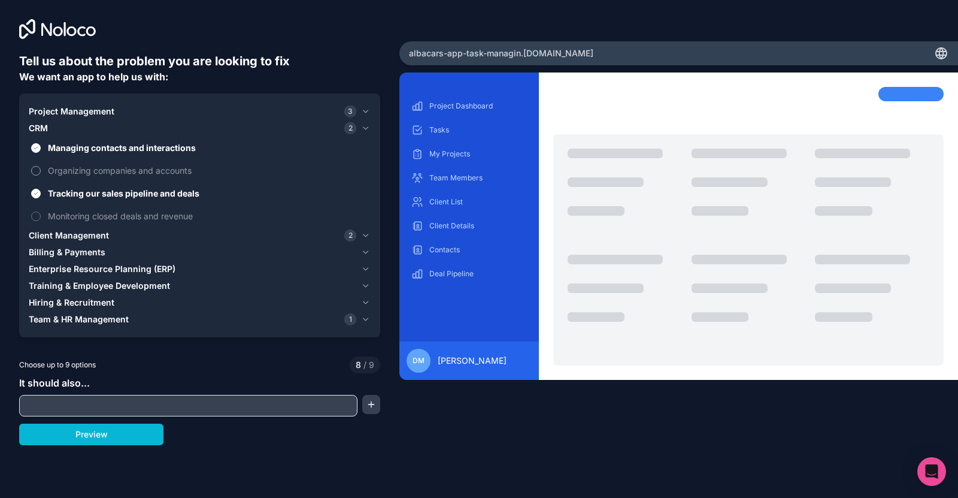
click at [41, 169] on button "Organizing companies and accounts" at bounding box center [36, 171] width 10 height 10
click at [87, 169] on span "Organizing companies and accounts" at bounding box center [208, 170] width 320 height 13
click at [41, 169] on button "Organizing companies and accounts" at bounding box center [36, 171] width 10 height 10
click at [101, 216] on span "Monitoring closed deals and revenue" at bounding box center [208, 216] width 320 height 13
drag, startPoint x: 49, startPoint y: 216, endPoint x: 41, endPoint y: 217, distance: 8.4
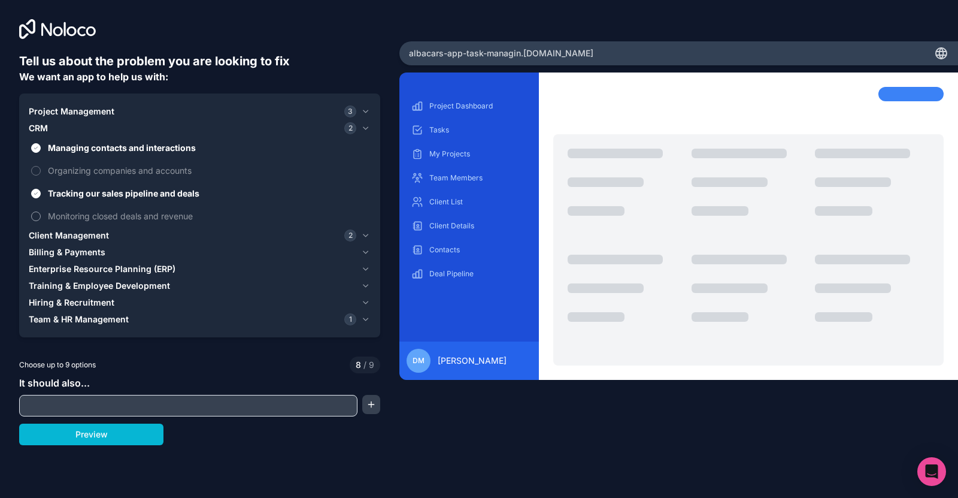
click at [48, 216] on span "Monitoring closed deals and revenue" at bounding box center [208, 216] width 320 height 13
click at [41, 216] on button "Monitoring closed deals and revenue" at bounding box center [36, 216] width 10 height 10
click at [66, 230] on span "Client Management" at bounding box center [69, 235] width 80 height 12
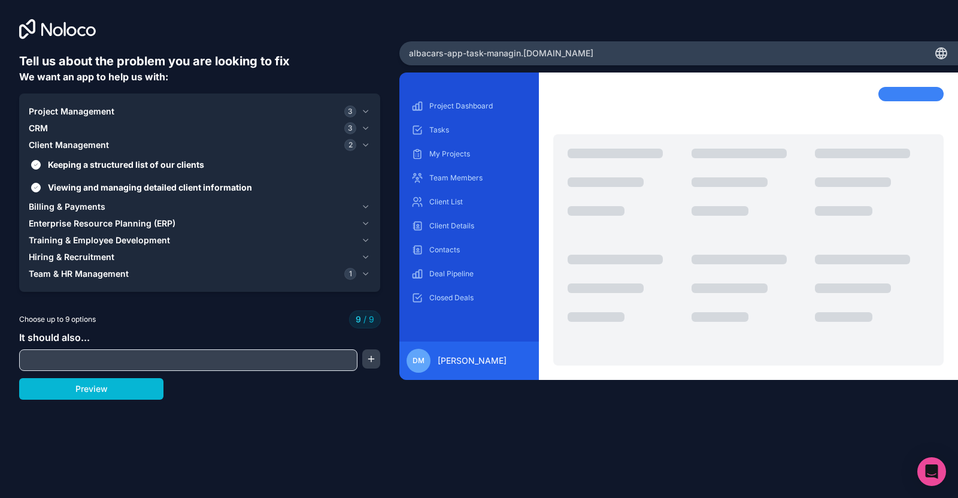
click at [96, 203] on span "Billing & Payments" at bounding box center [67, 207] width 77 height 12
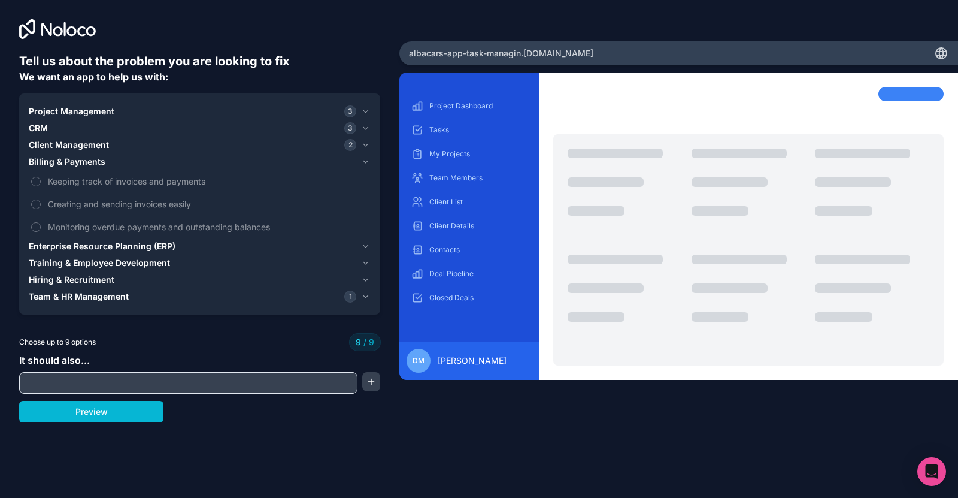
click at [93, 244] on span "Enterprise Resource Planning (ERP)" at bounding box center [102, 246] width 147 height 12
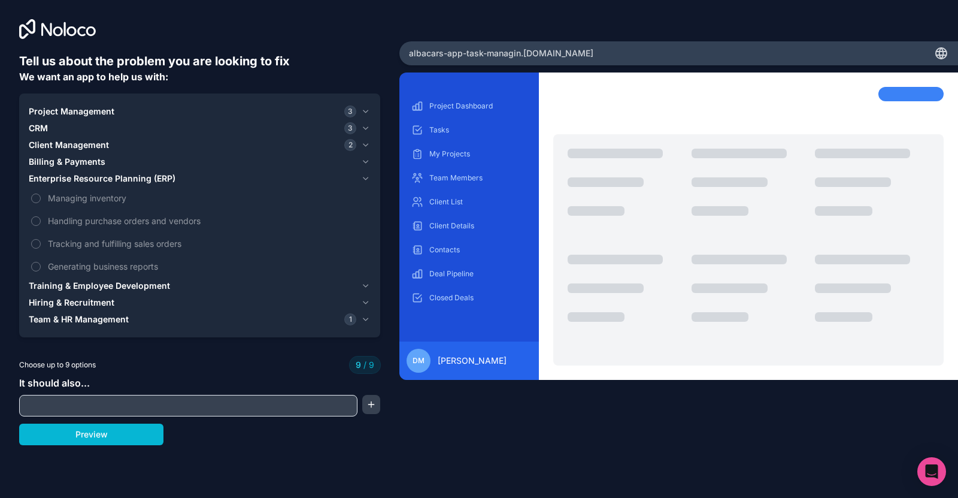
click at [80, 161] on span "Billing & Payments" at bounding box center [67, 162] width 77 height 12
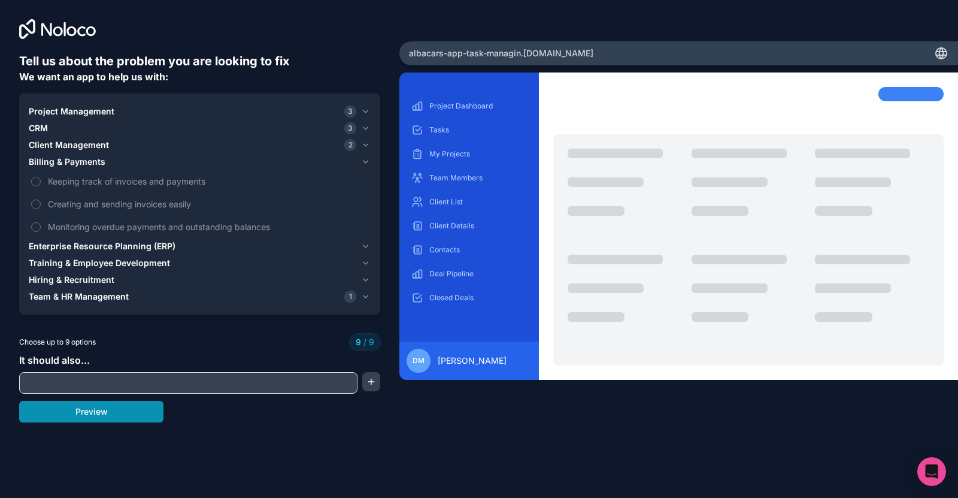
click at [129, 417] on button "Preview" at bounding box center [91, 412] width 144 height 22
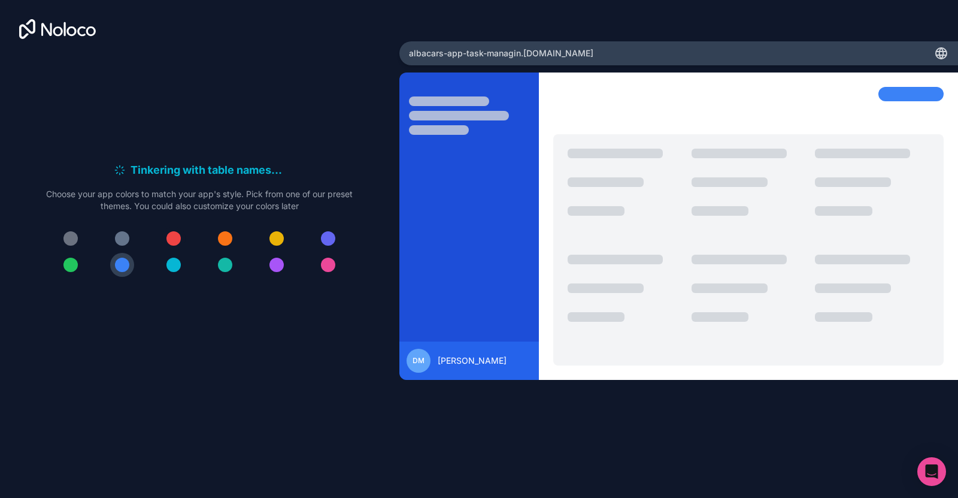
click at [179, 235] on div at bounding box center [173, 238] width 14 height 14
